Goal: Navigation & Orientation: Find specific page/section

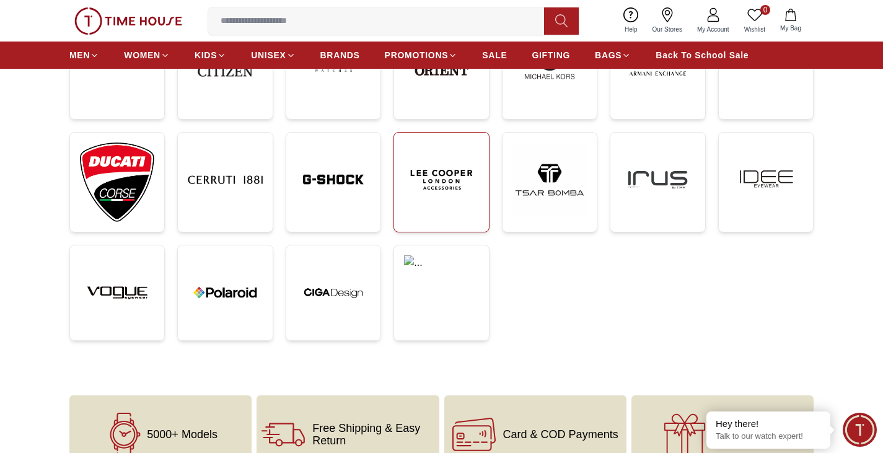
scroll to position [248, 0]
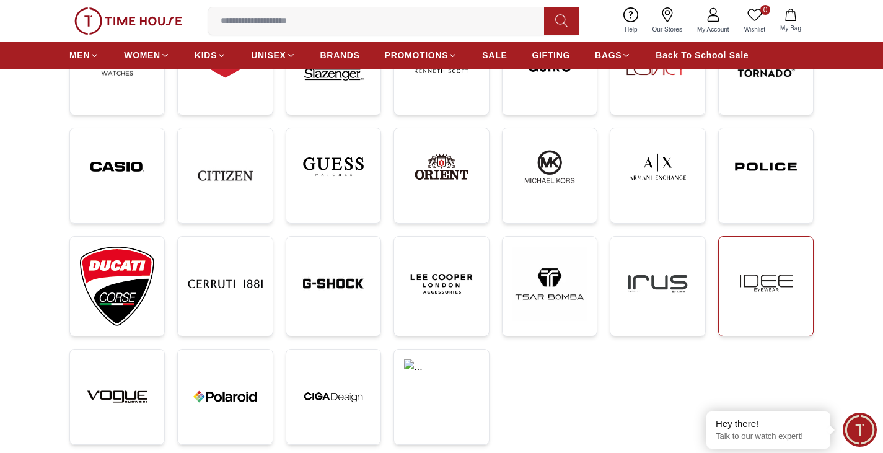
click at [765, 279] on img at bounding box center [765, 284] width 74 height 74
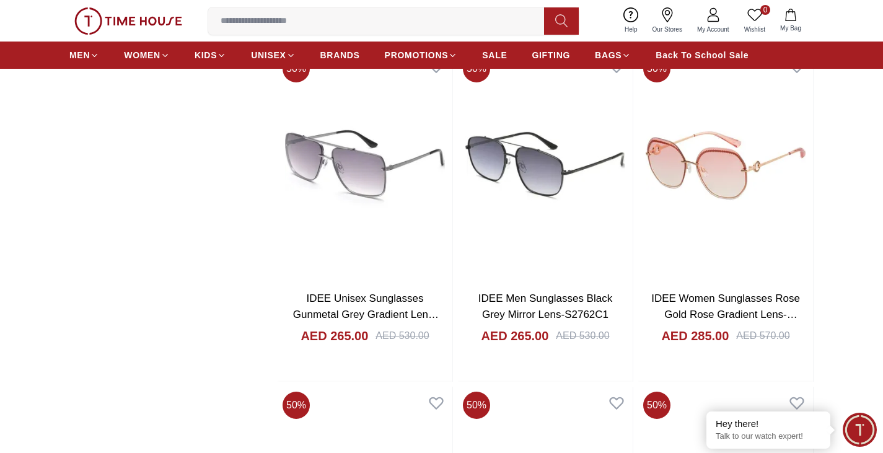
scroll to position [991, 0]
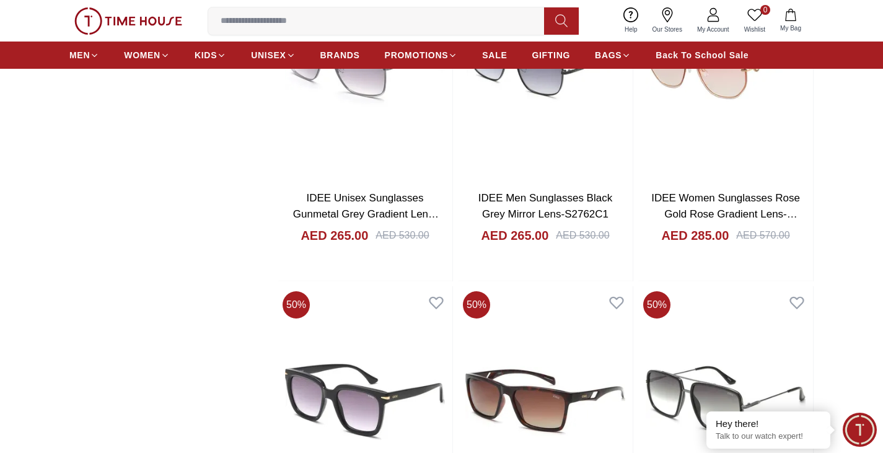
scroll to position [248, 0]
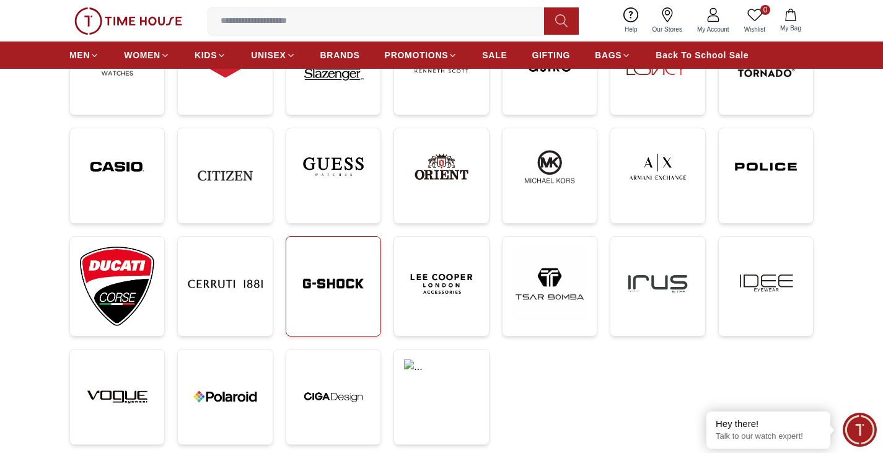
click at [338, 284] on img at bounding box center [333, 284] width 74 height 74
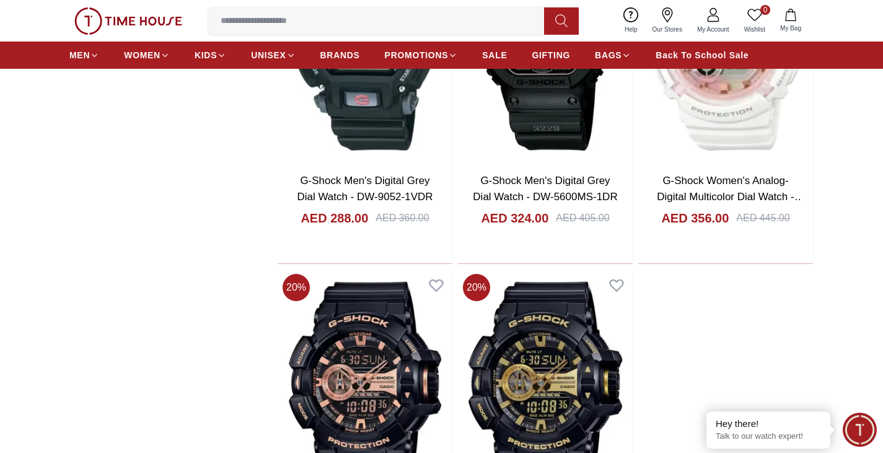
scroll to position [2478, 0]
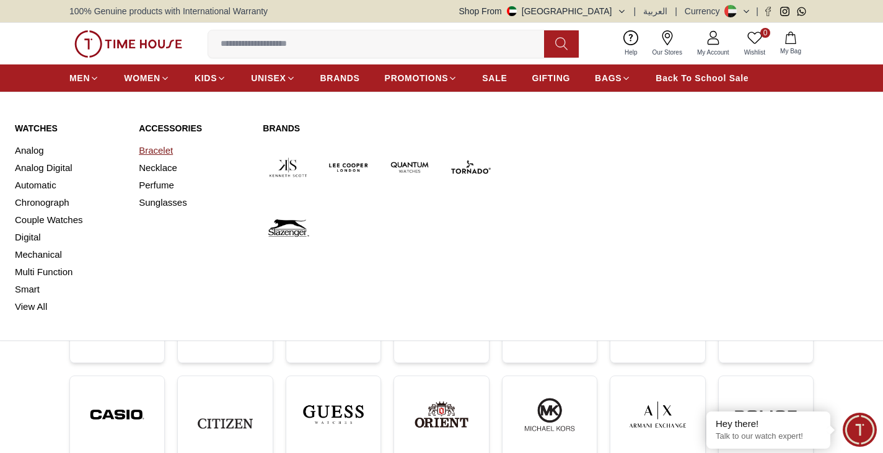
click at [154, 154] on link "Bracelet" at bounding box center [193, 150] width 109 height 17
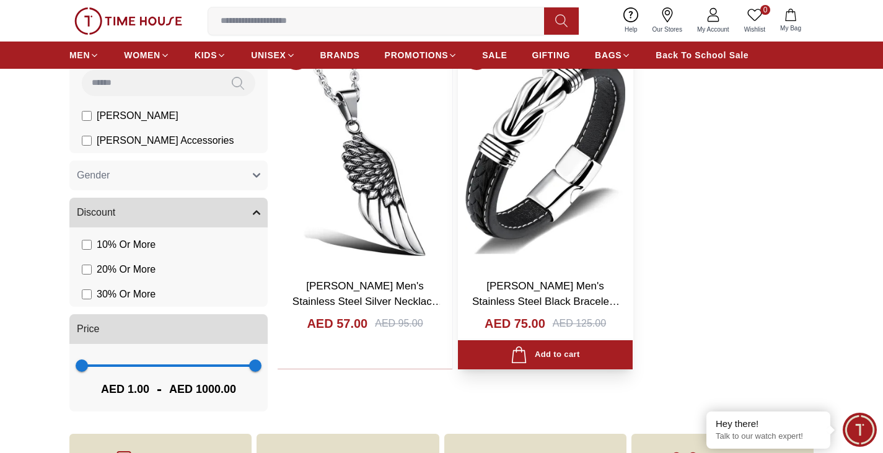
scroll to position [124, 0]
